Goal: Task Accomplishment & Management: Use online tool/utility

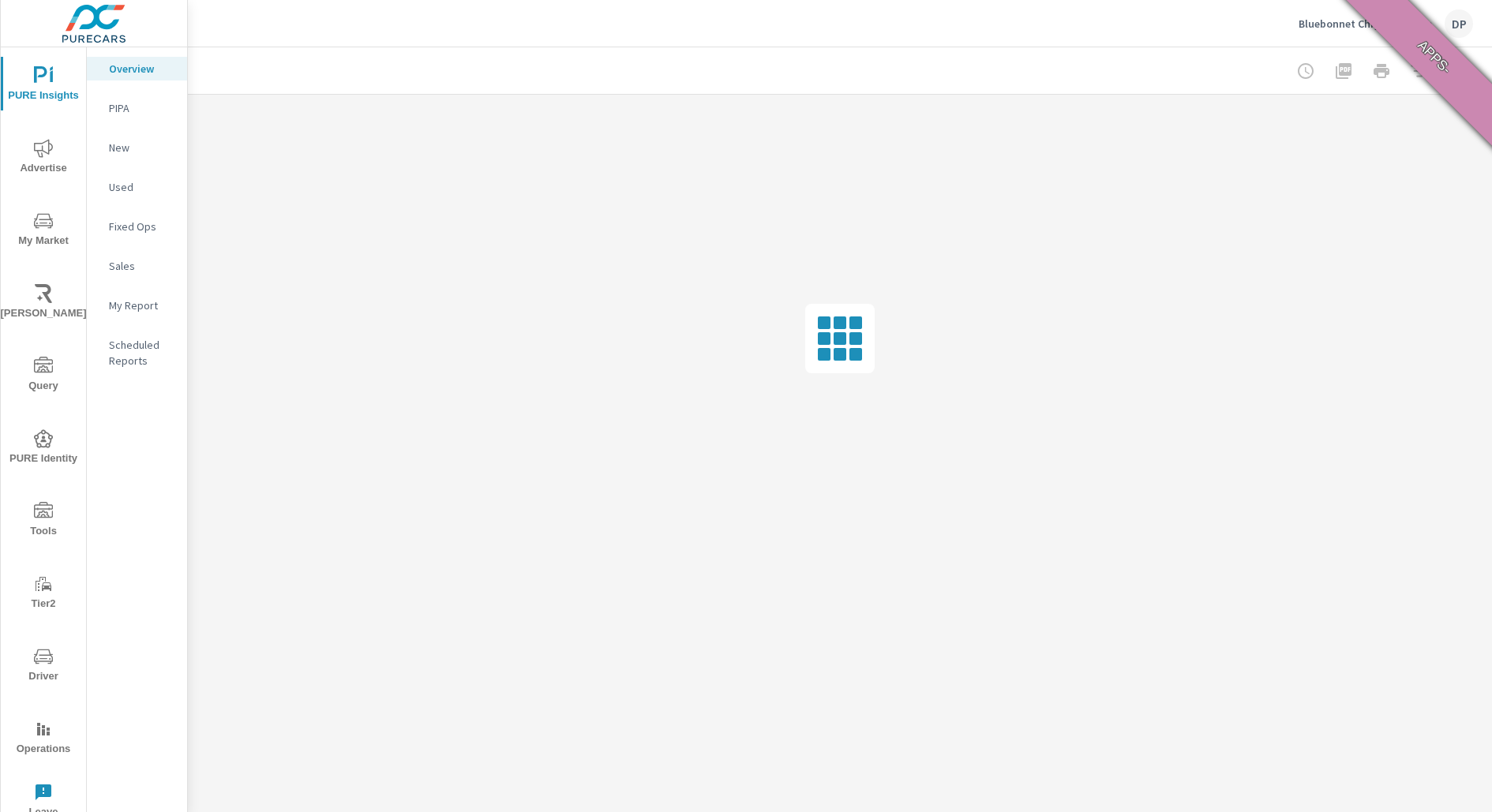
click at [47, 450] on span "PURE Identity" at bounding box center [44, 448] width 76 height 39
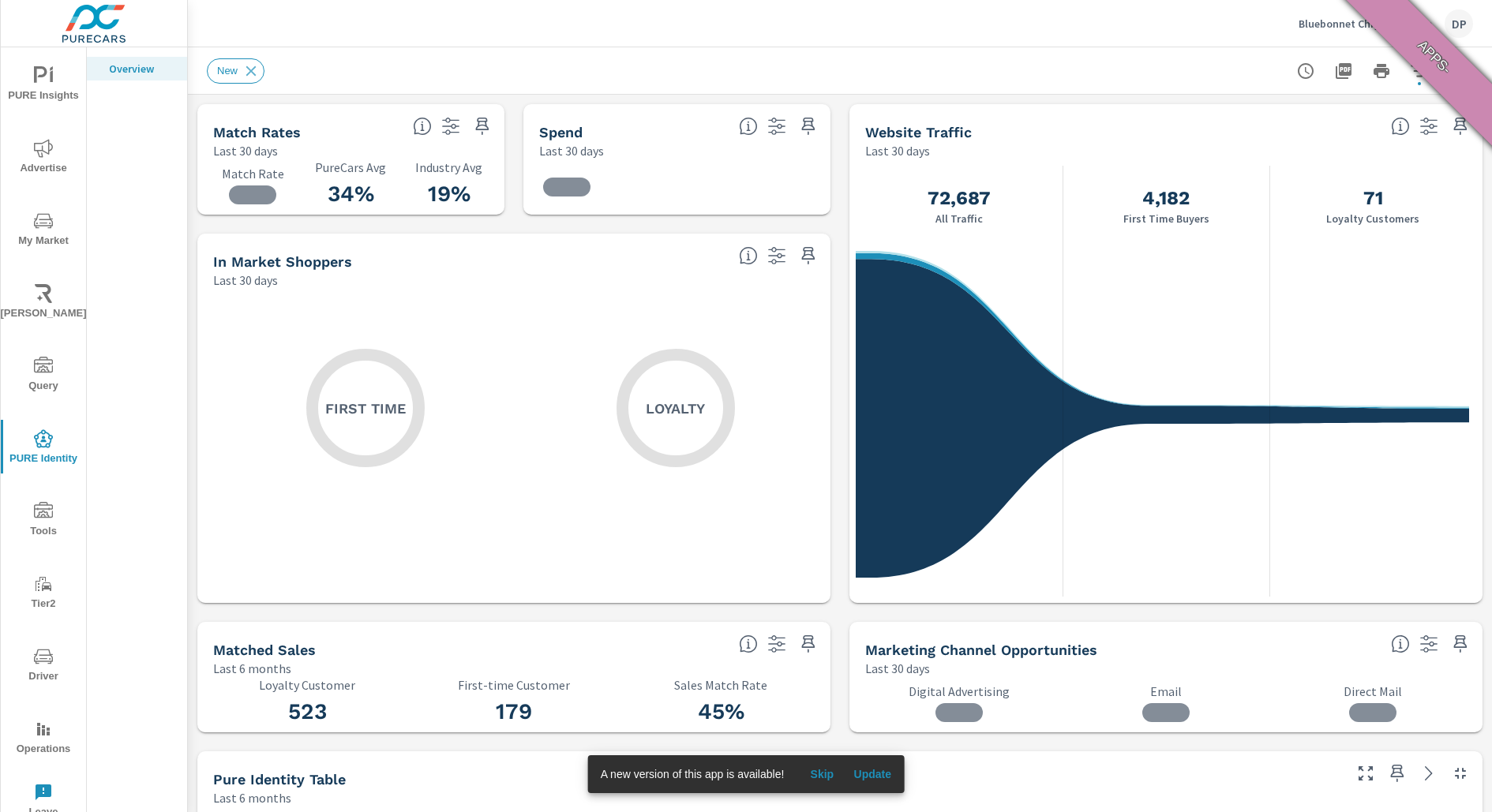
click at [888, 767] on span "Update" at bounding box center [872, 774] width 38 height 14
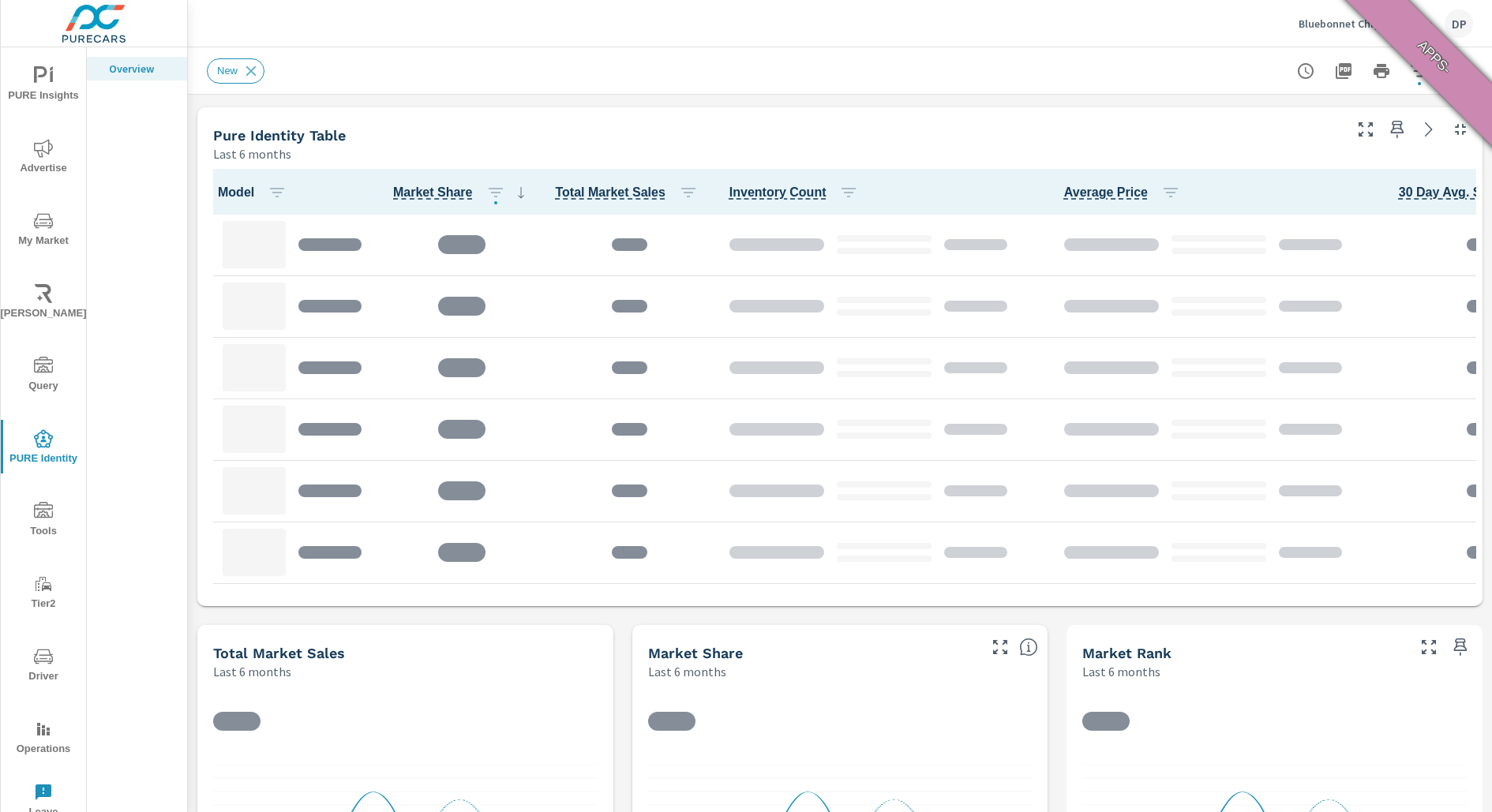
scroll to position [659, 0]
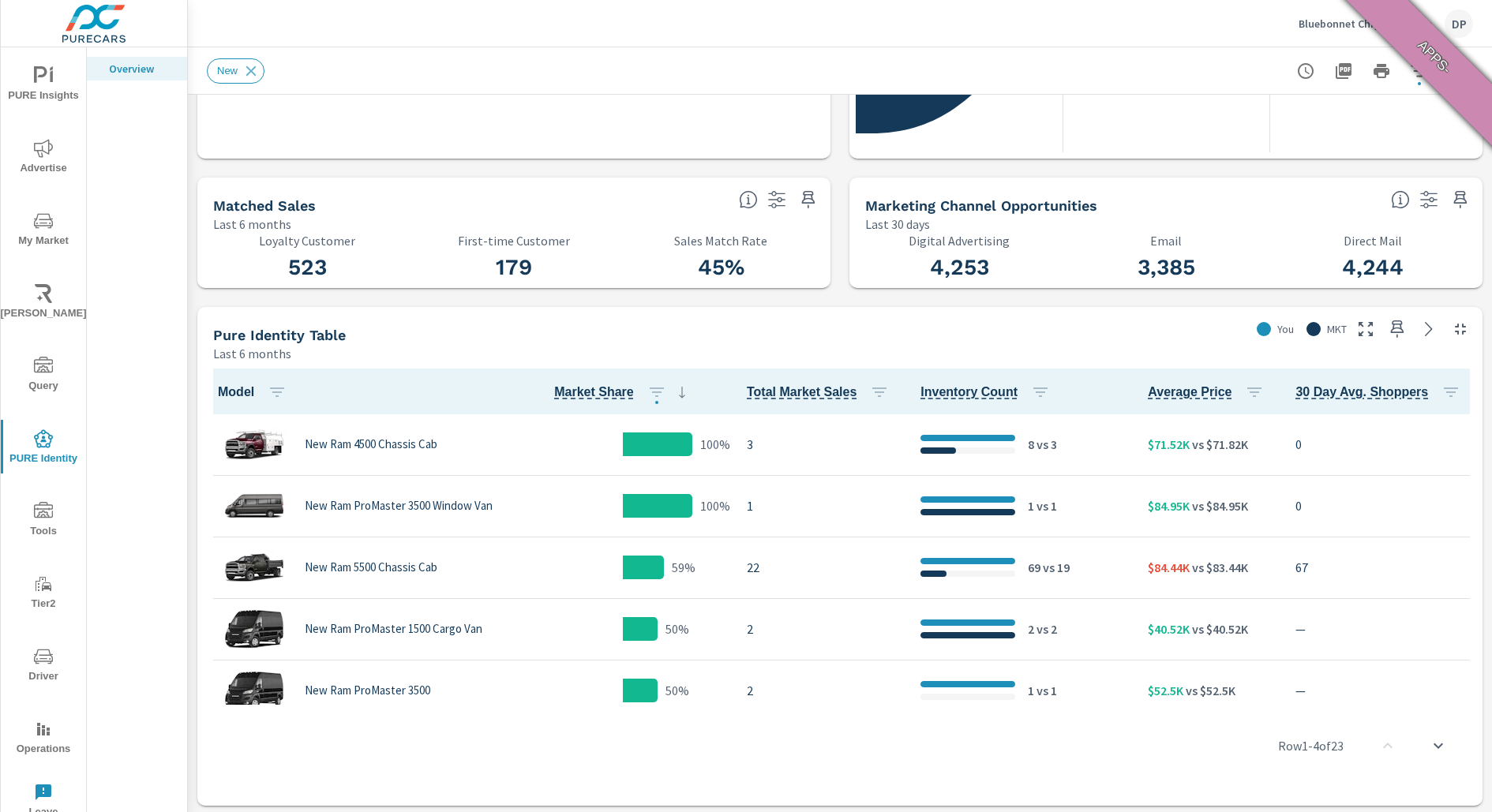
scroll to position [450, 0]
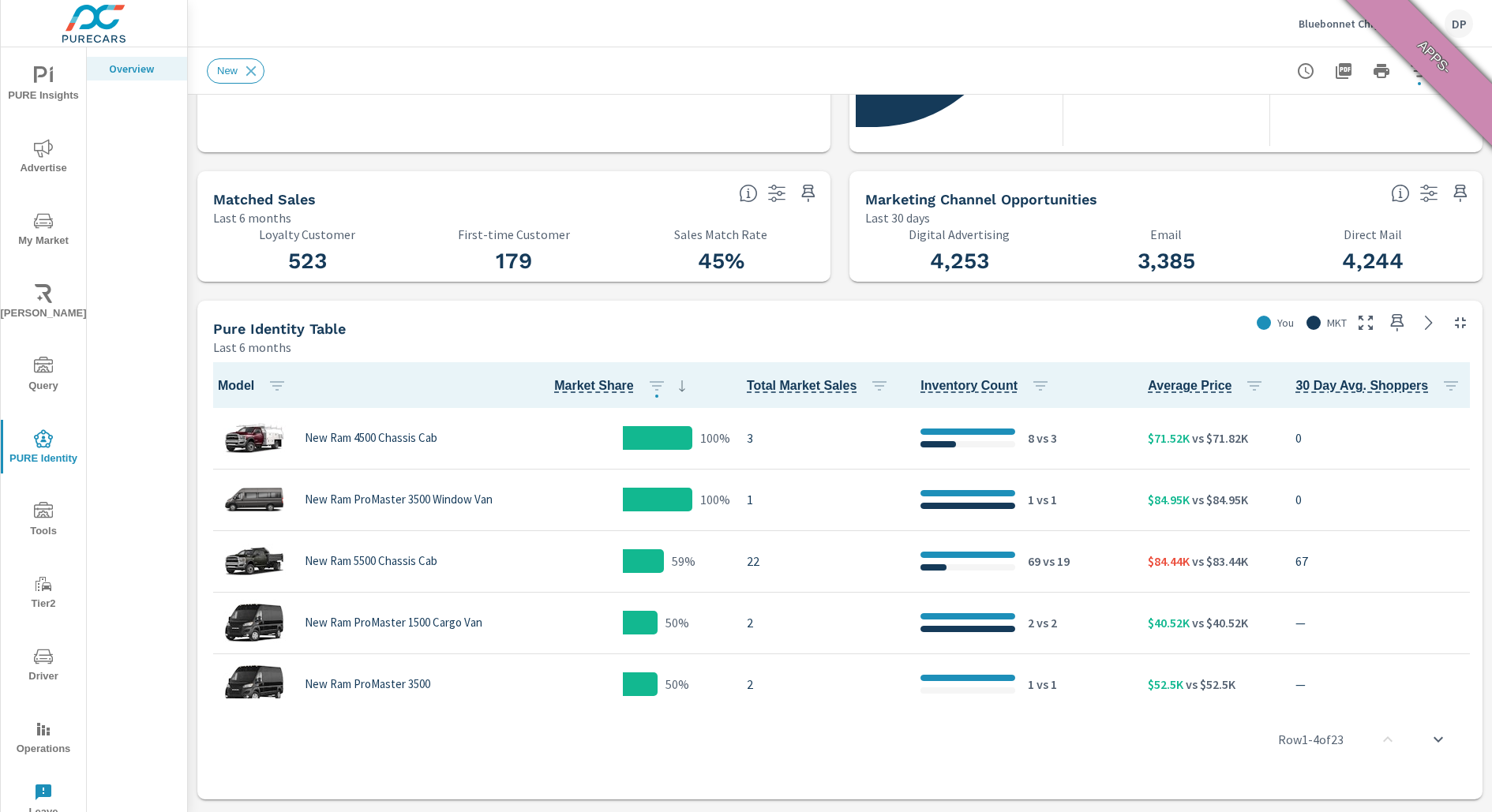
click at [1387, 329] on icon "button" at bounding box center [1396, 323] width 19 height 19
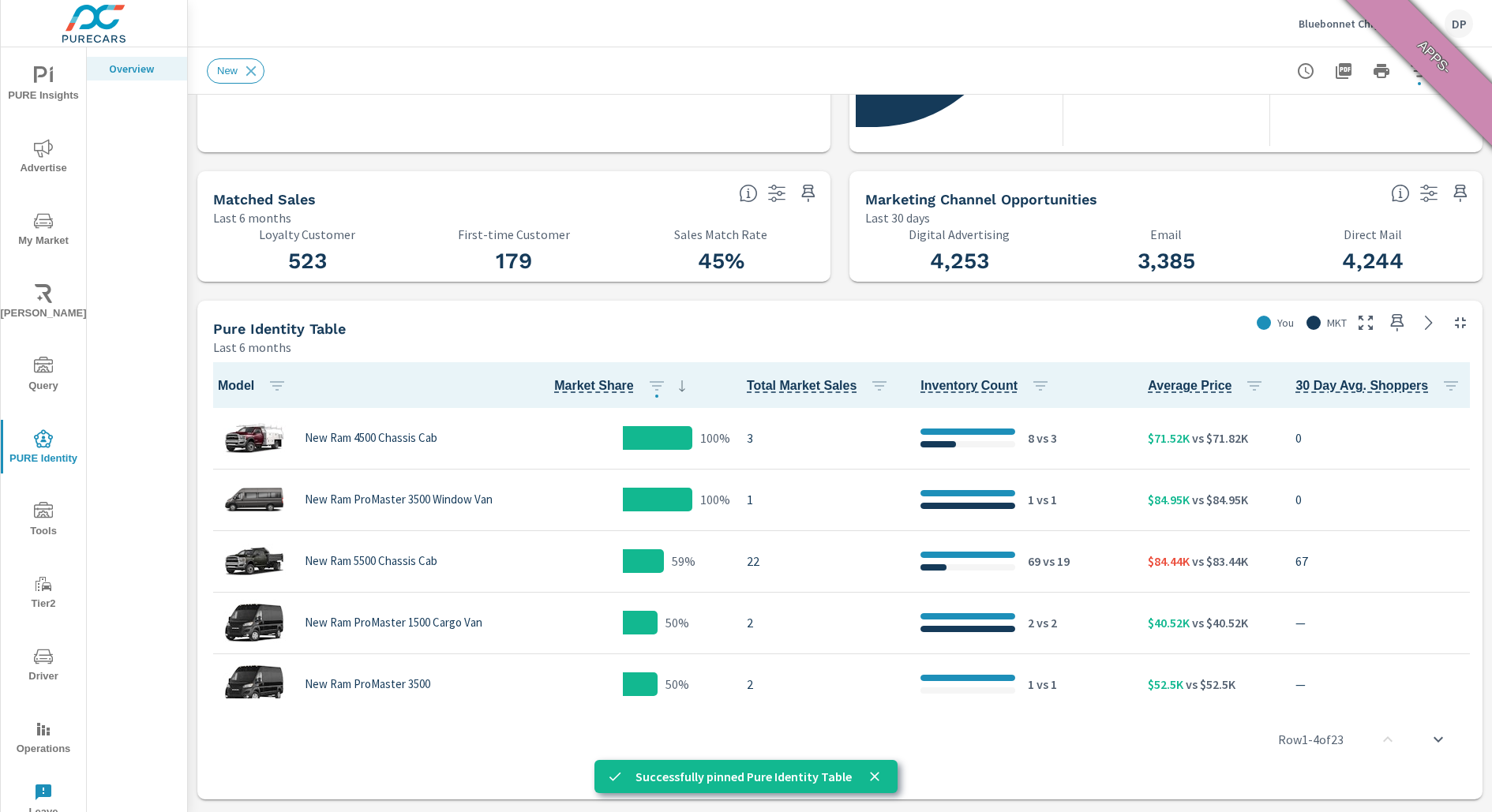
click at [771, 198] on icon "button" at bounding box center [775, 193] width 17 height 17
click at [799, 198] on icon "button" at bounding box center [807, 193] width 19 height 19
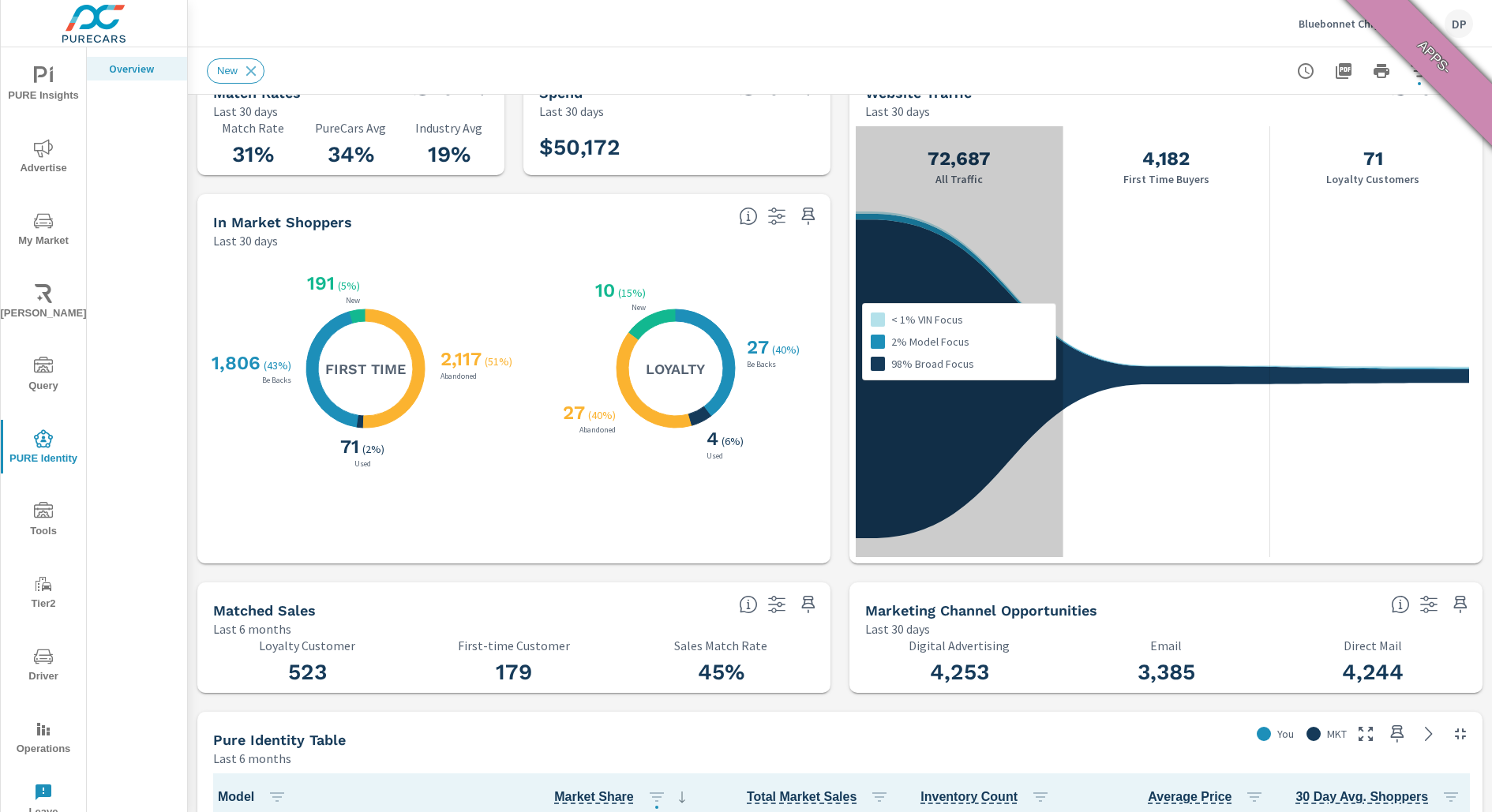
scroll to position [0, 0]
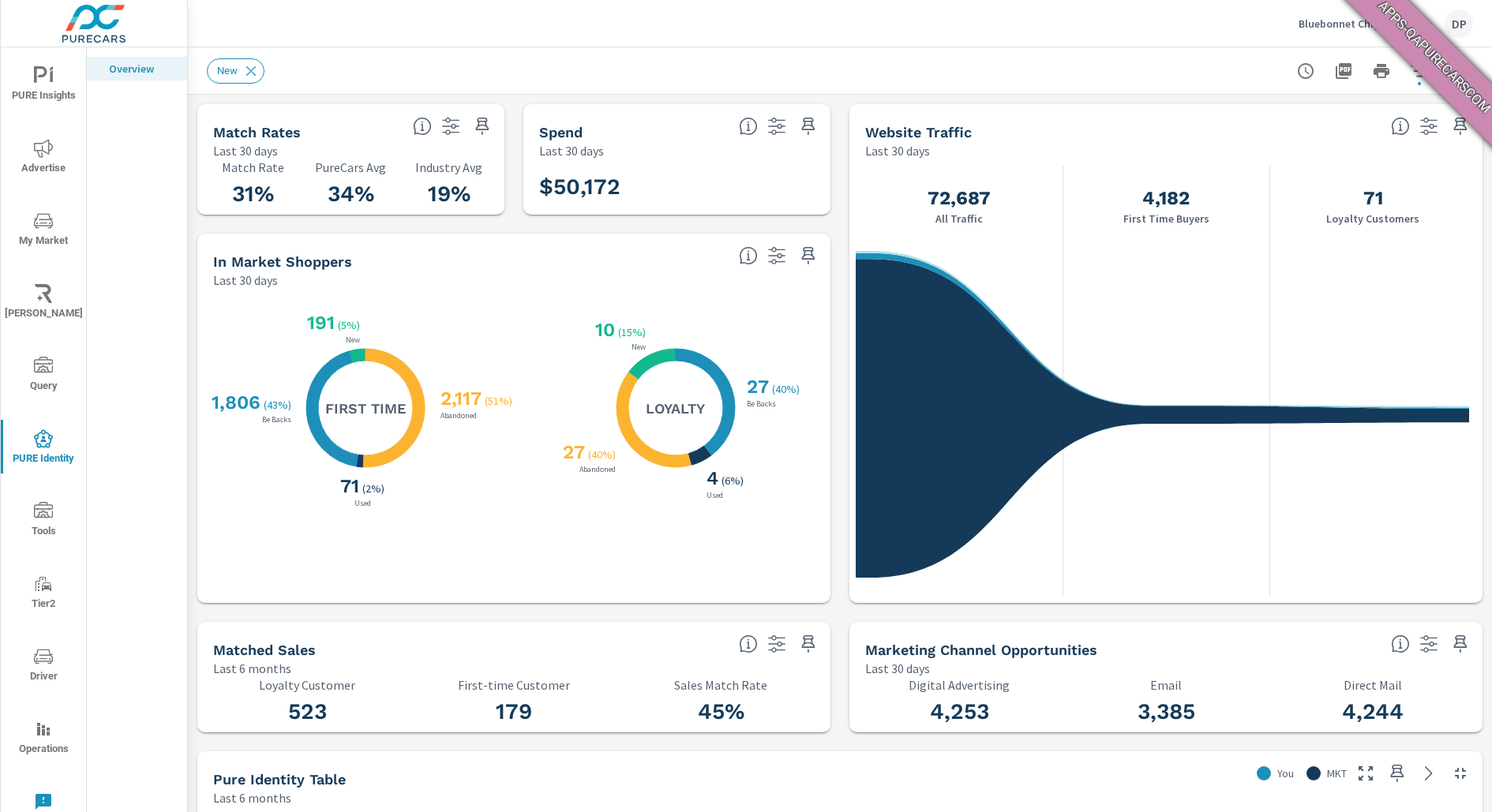
click at [774, 256] on icon "button" at bounding box center [775, 255] width 17 height 17
click at [776, 130] on icon "button" at bounding box center [776, 126] width 19 height 19
click at [445, 121] on icon "button" at bounding box center [450, 126] width 17 height 17
click at [42, 89] on span "PURE Insights" at bounding box center [44, 85] width 76 height 39
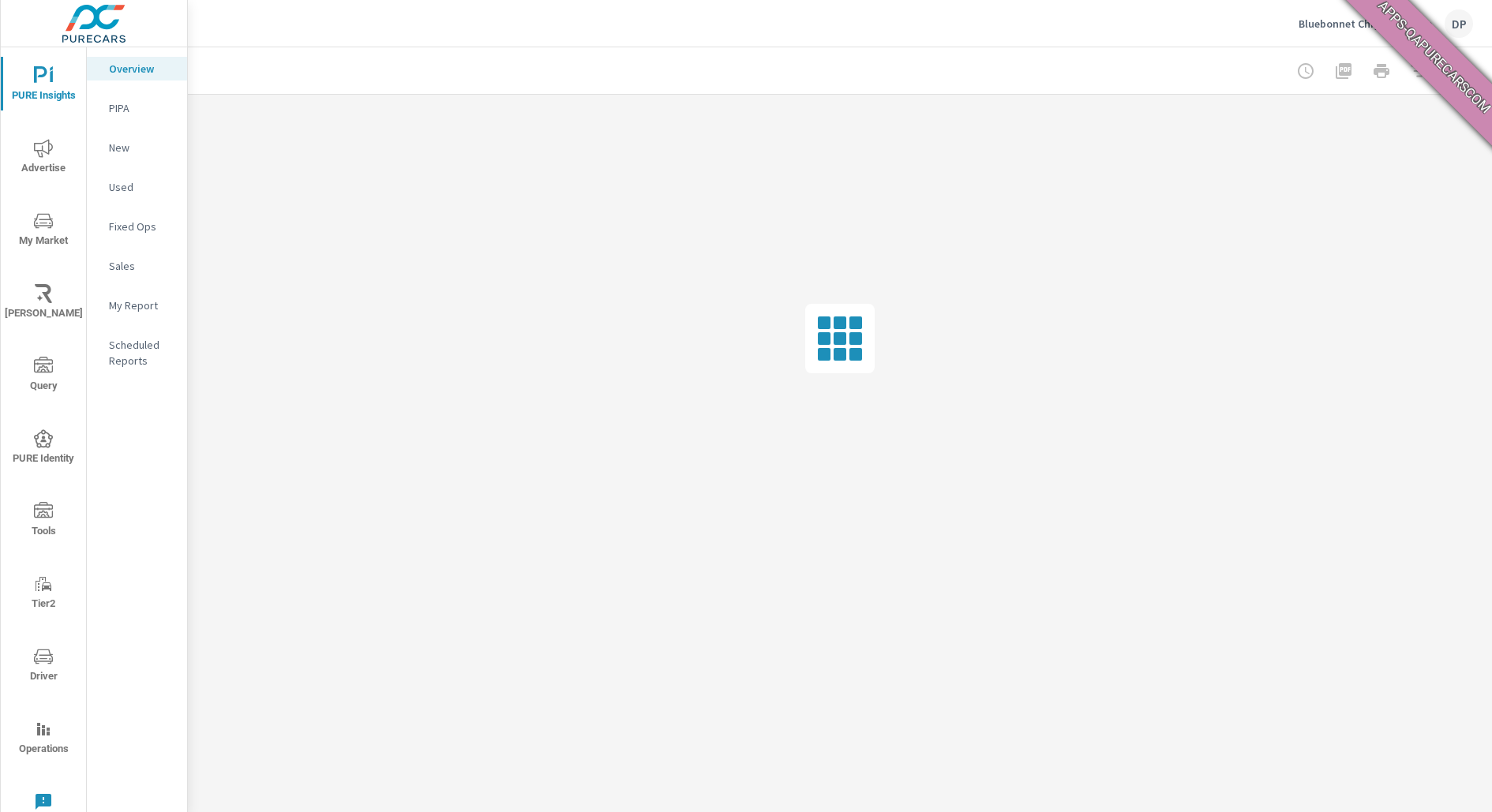
click at [129, 300] on p "My Report" at bounding box center [142, 306] width 66 height 16
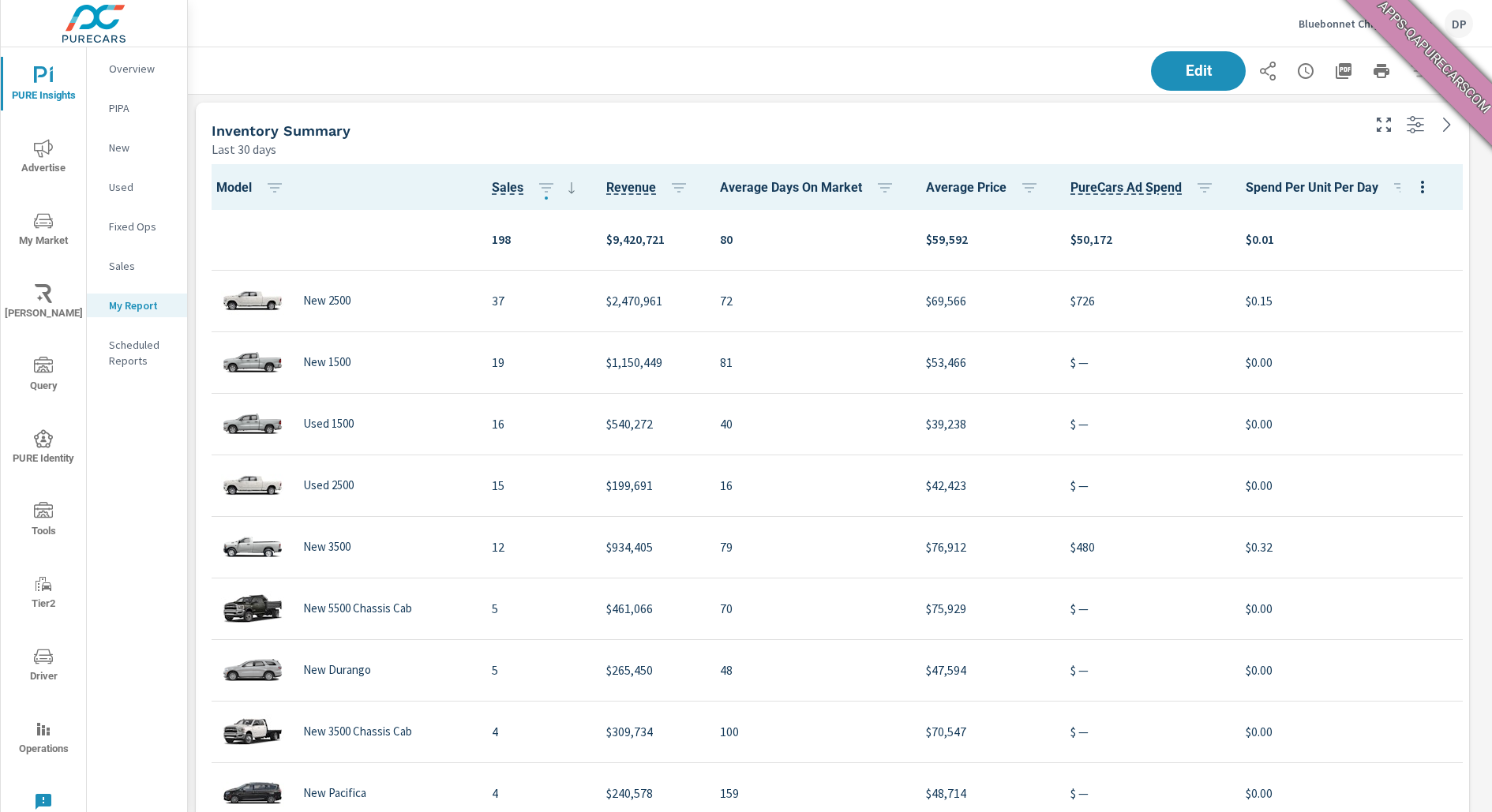
scroll to position [3667, 1319]
click at [1170, 186] on span "PureCars Ad Spend" at bounding box center [1125, 187] width 111 height 19
click at [951, 181] on span "Average Price" at bounding box center [984, 187] width 119 height 19
click at [546, 190] on icon "button" at bounding box center [546, 187] width 14 height 9
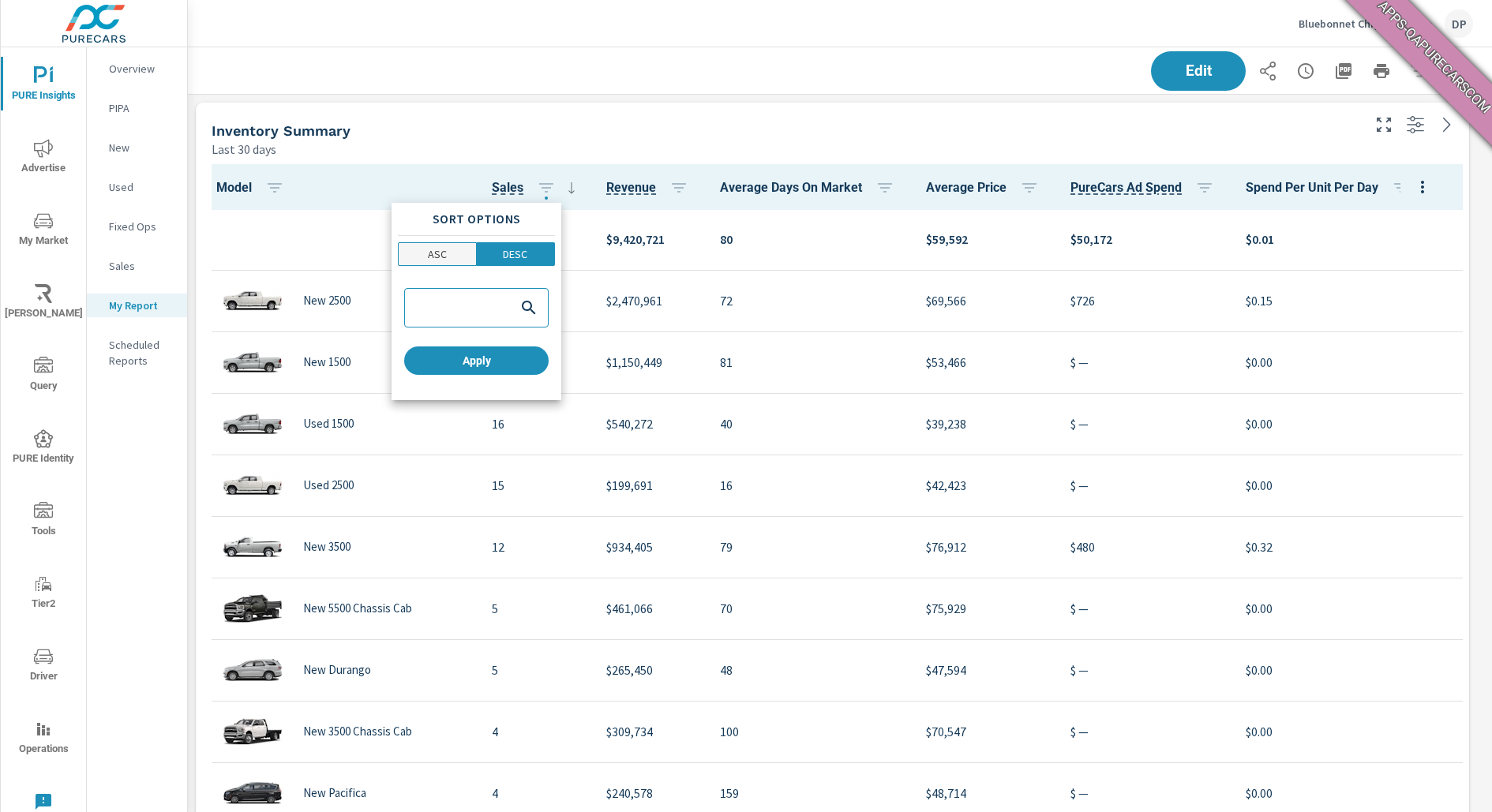
click at [441, 257] on p "ASC" at bounding box center [437, 254] width 19 height 16
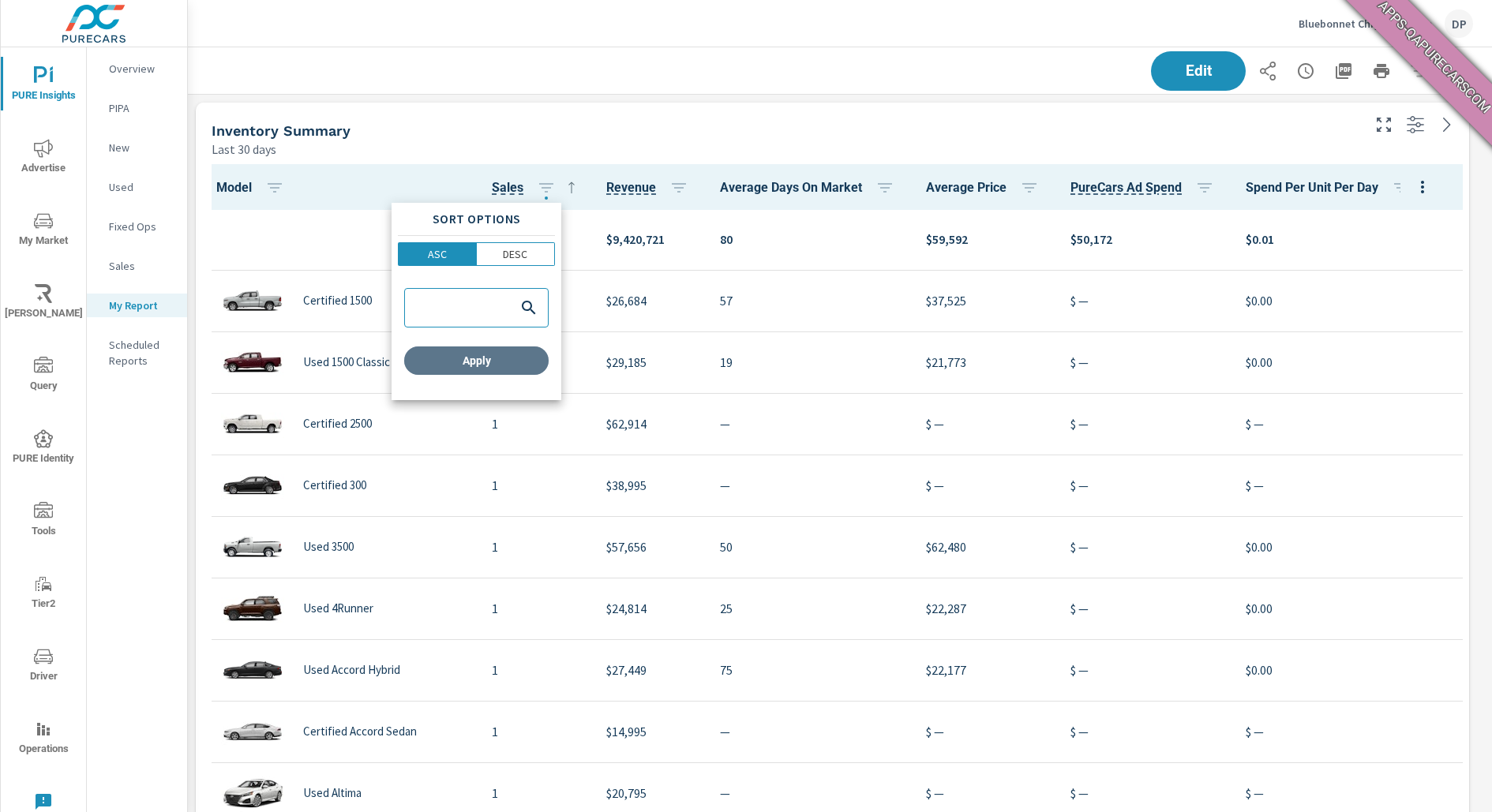
click at [487, 370] on button "Apply" at bounding box center [476, 361] width 145 height 28
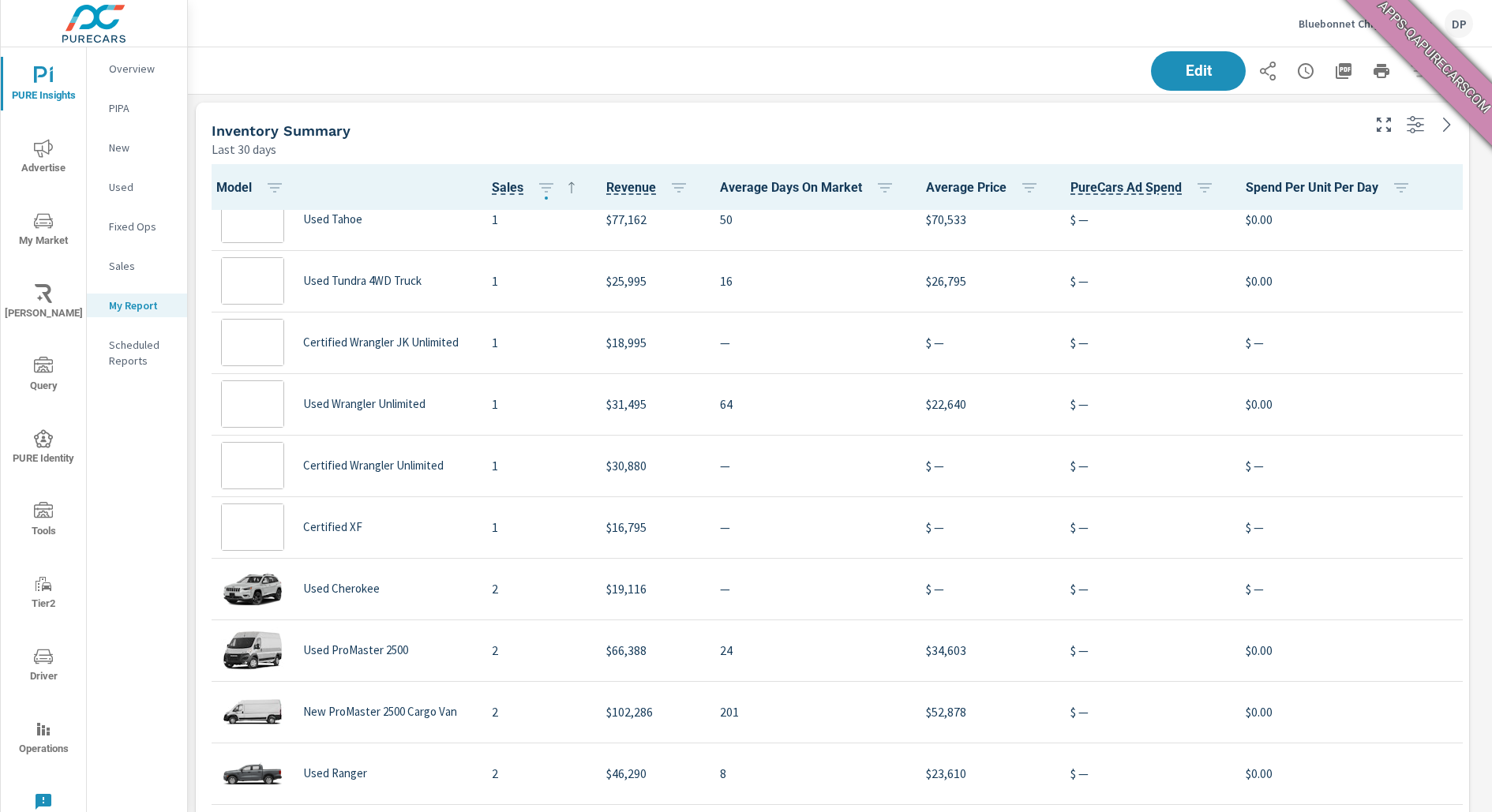
scroll to position [3060, 0]
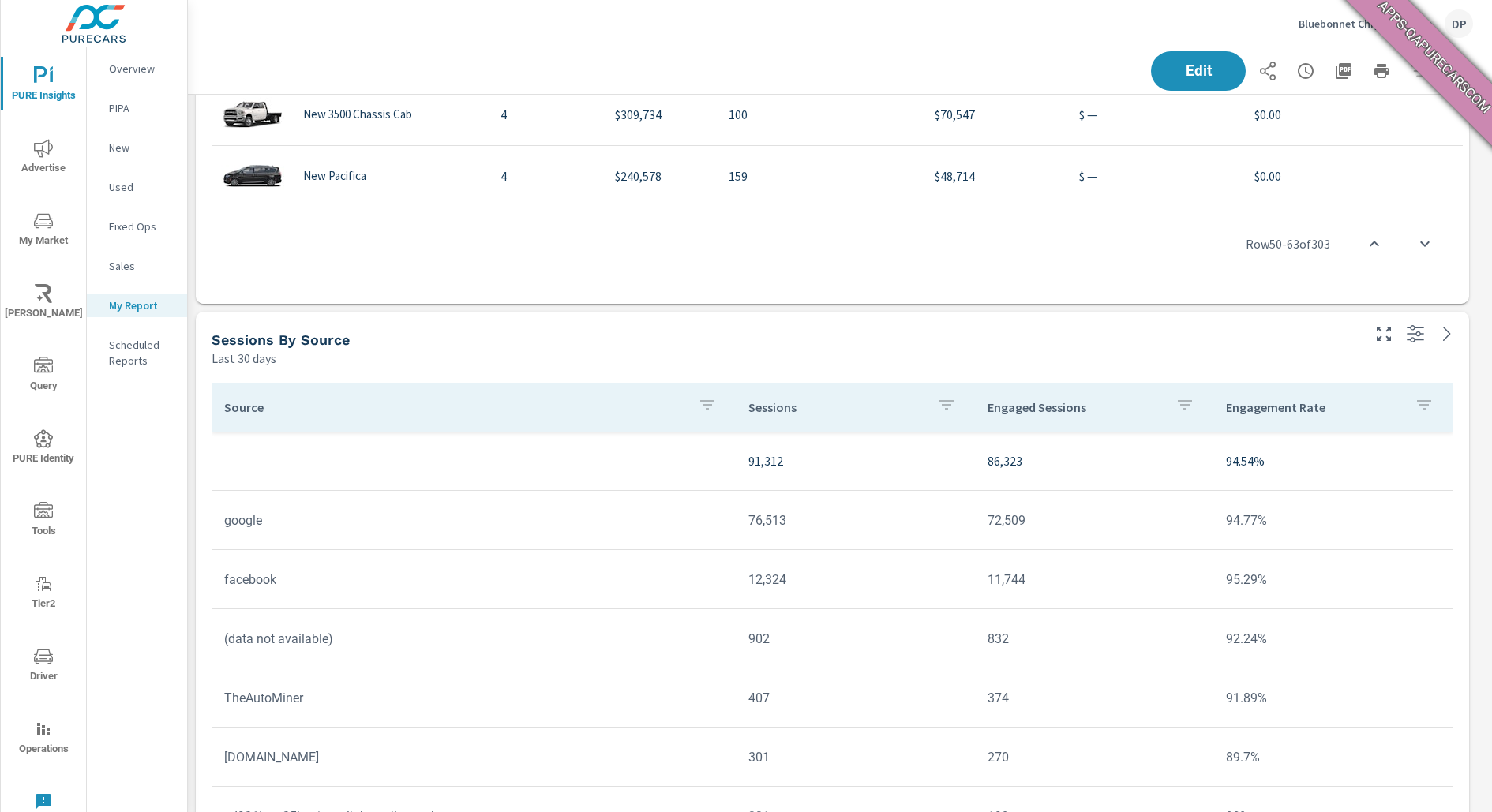
scroll to position [912, 0]
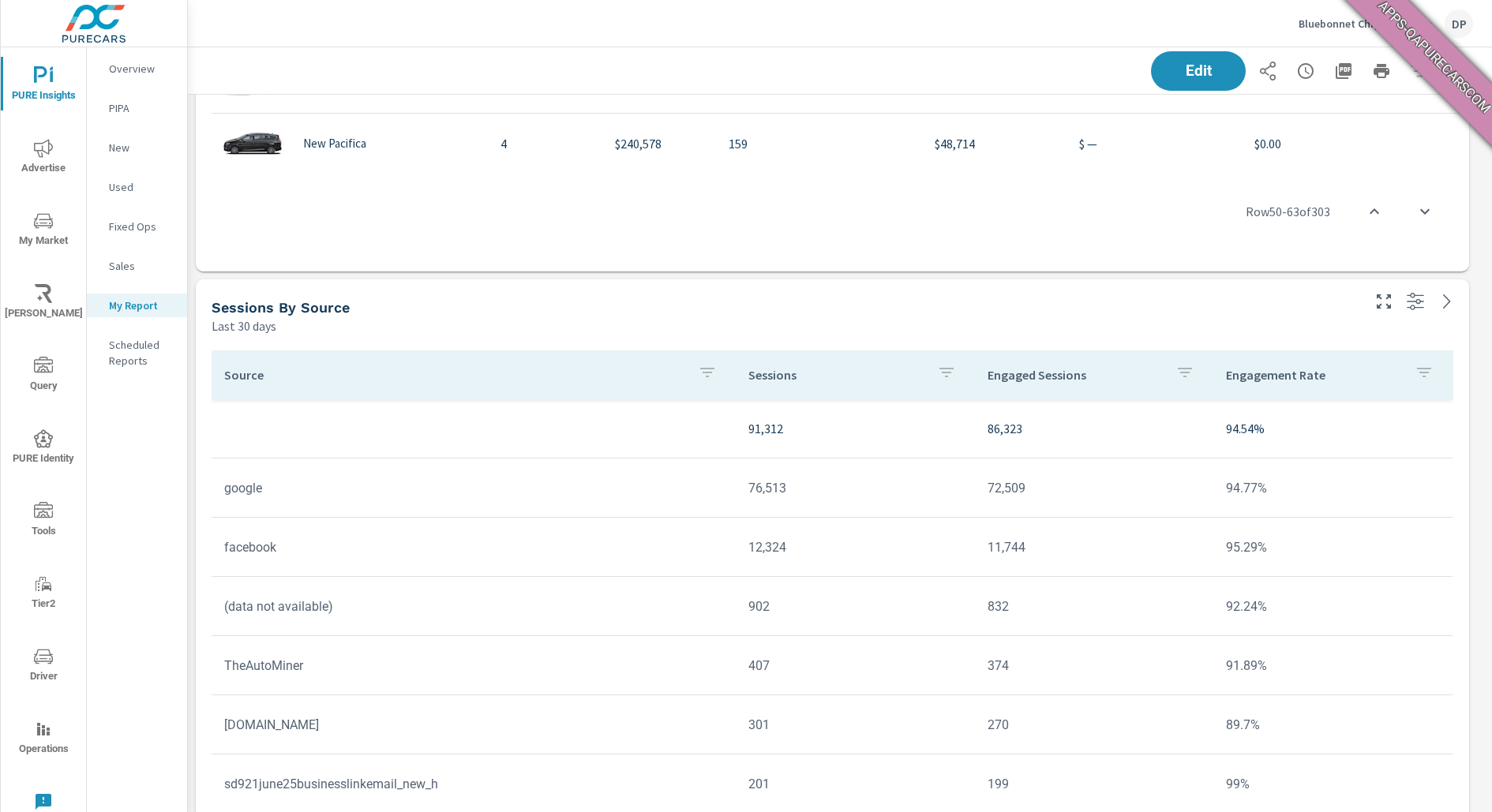
click at [1424, 301] on icon "button" at bounding box center [1415, 301] width 19 height 19
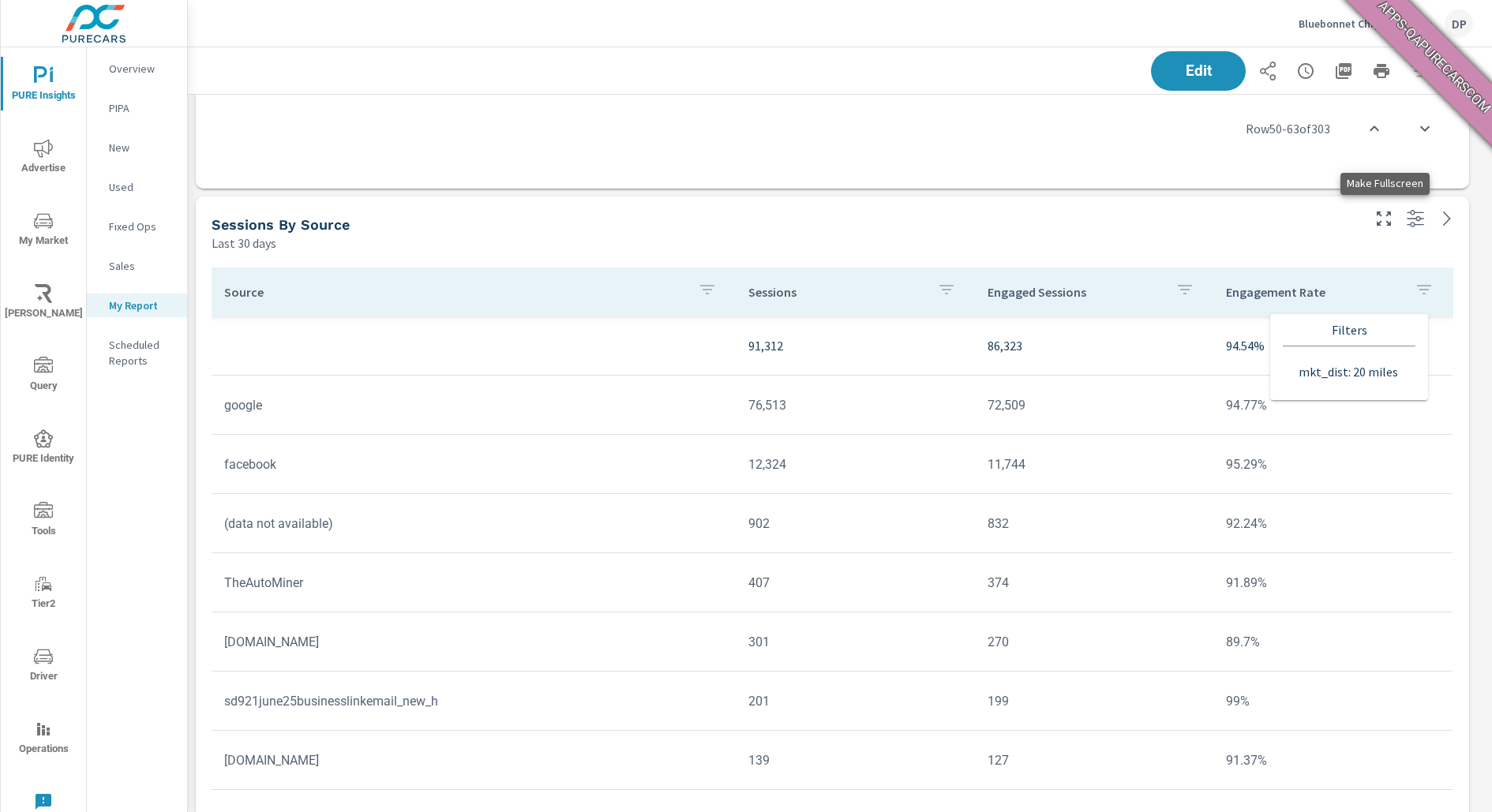
scroll to position [3667, 1319]
click at [1414, 293] on icon "button" at bounding box center [1423, 289] width 19 height 19
click at [1404, 293] on div at bounding box center [746, 406] width 1492 height 812
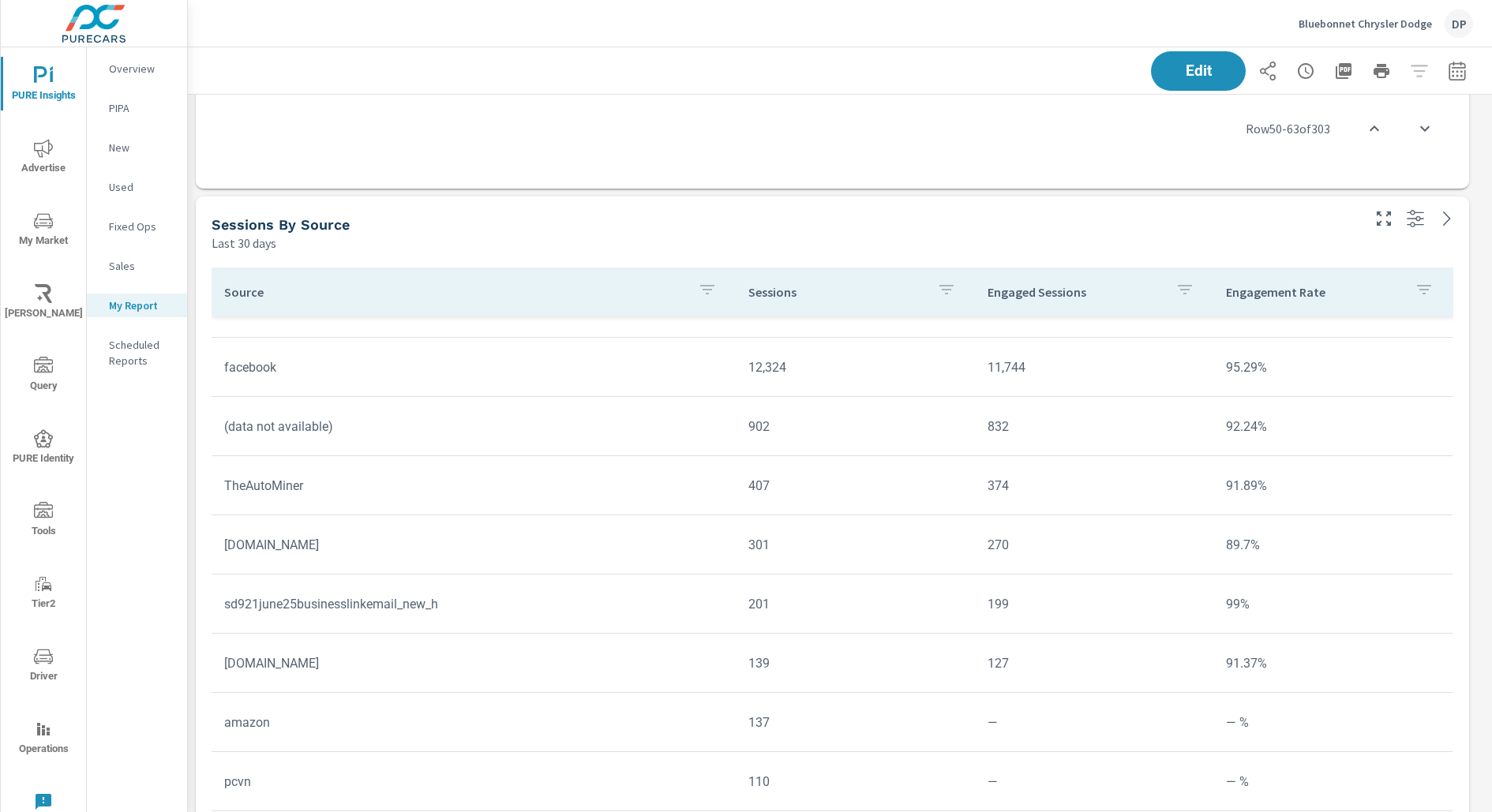
scroll to position [325, 0]
